Goal: Go to known website: Access a specific website the user already knows

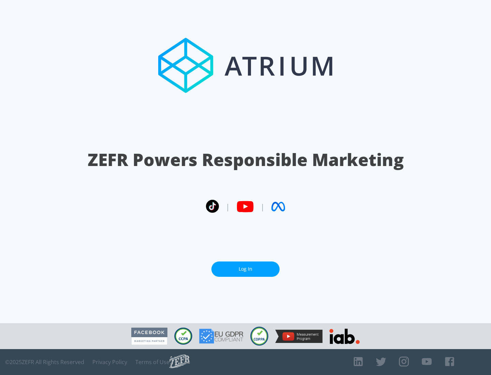
click at [245, 269] on link "Log In" at bounding box center [245, 268] width 68 height 15
